Goal: Information Seeking & Learning: Learn about a topic

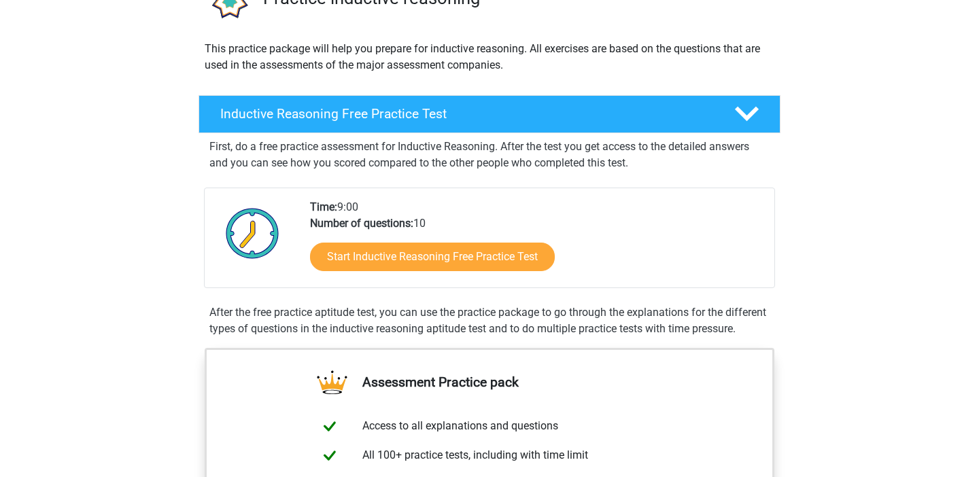
scroll to position [133, 0]
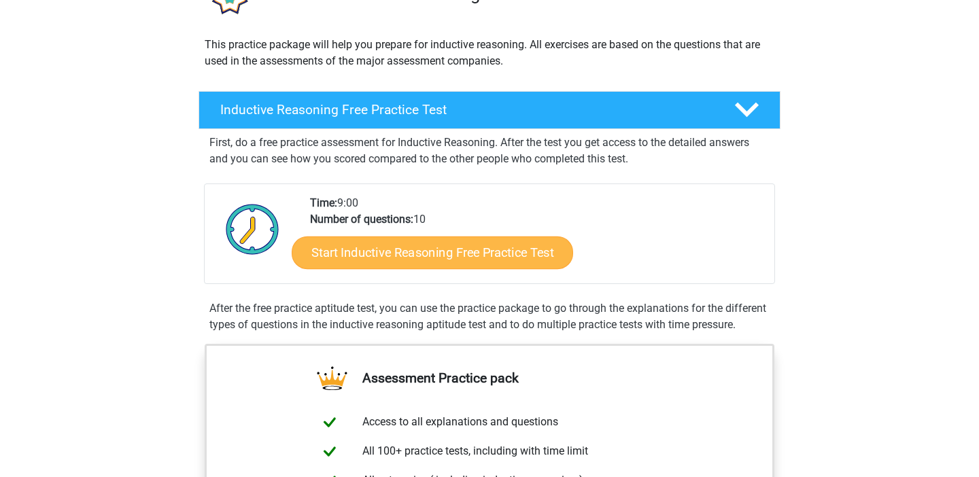
click at [506, 264] on link "Start Inductive Reasoning Free Practice Test" at bounding box center [432, 252] width 281 height 33
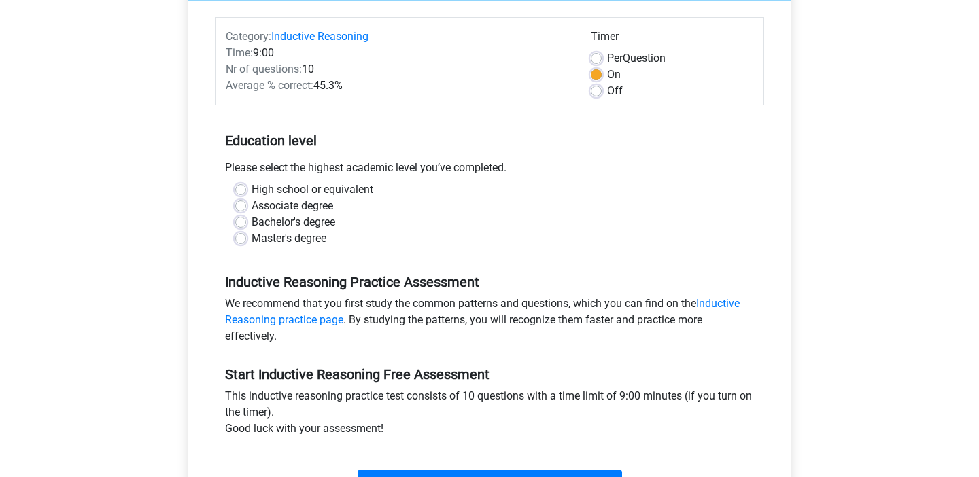
scroll to position [164, 0]
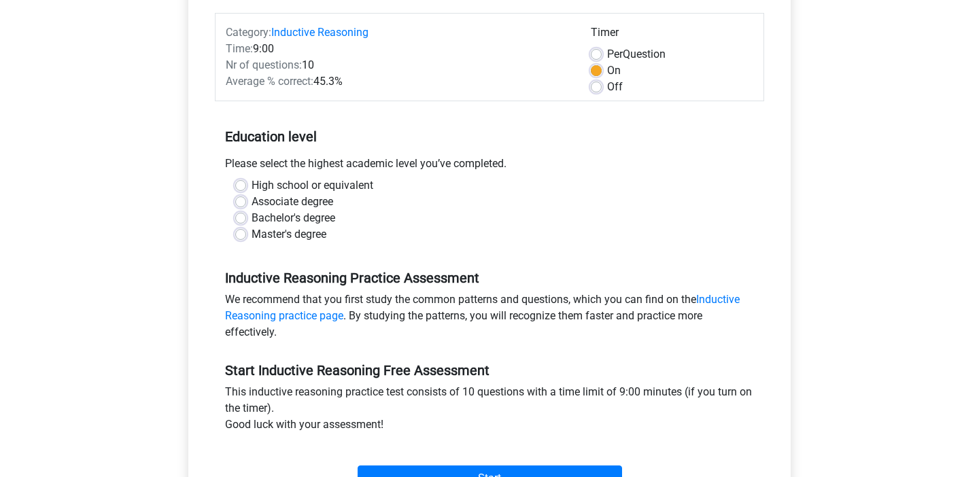
click at [252, 188] on label "High school or equivalent" at bounding box center [313, 185] width 122 height 16
click at [240, 188] on input "High school or equivalent" at bounding box center [240, 184] width 11 height 14
radio input "true"
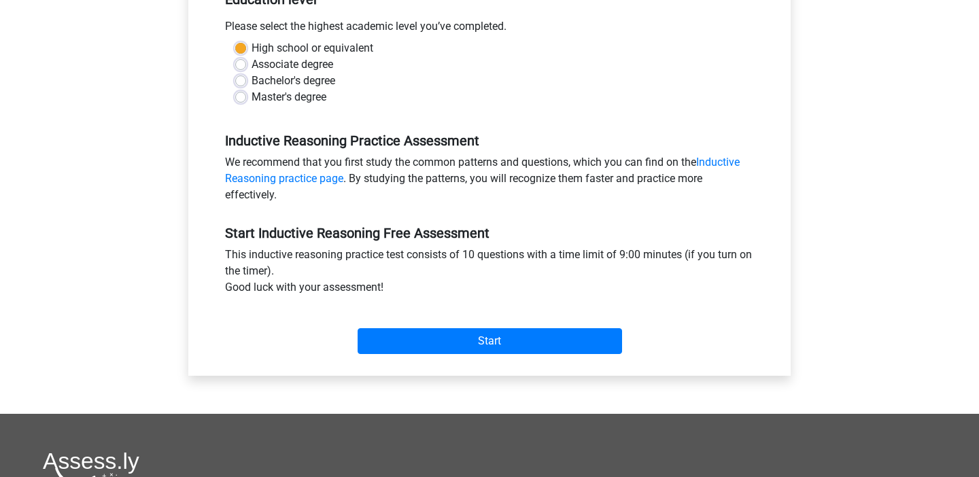
scroll to position [303, 0]
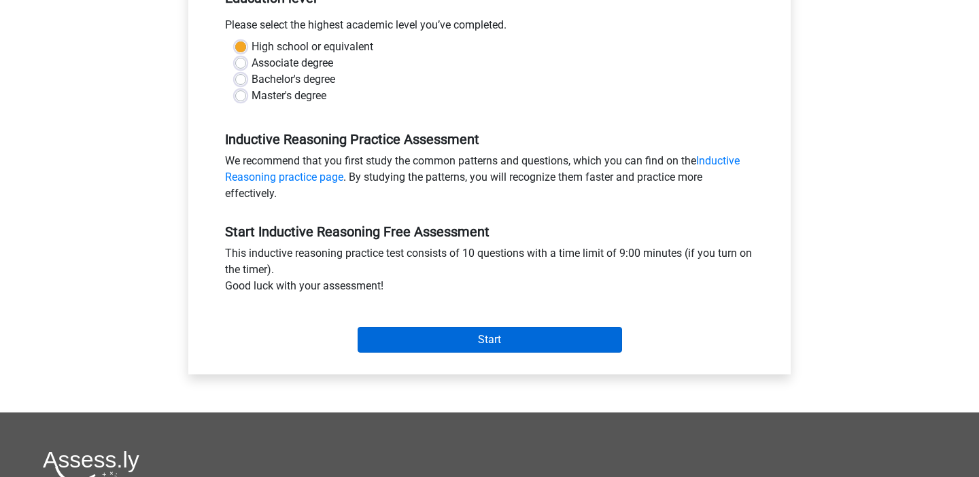
click at [413, 343] on input "Start" at bounding box center [490, 340] width 264 height 26
click at [542, 343] on input "Start" at bounding box center [490, 340] width 264 height 26
